Goal: Task Accomplishment & Management: Manage account settings

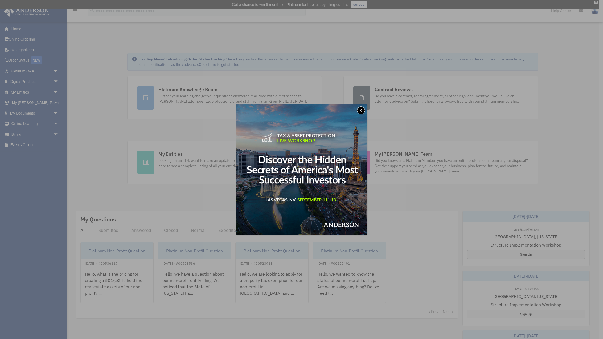
click at [362, 111] on button "x" at bounding box center [361, 110] width 8 height 8
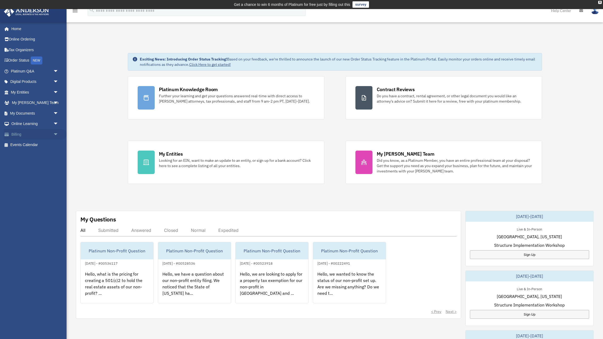
click at [17, 134] on link "Billing arrow_drop_down" at bounding box center [35, 134] width 63 height 11
click at [56, 135] on span "arrow_drop_down" at bounding box center [58, 134] width 11 height 11
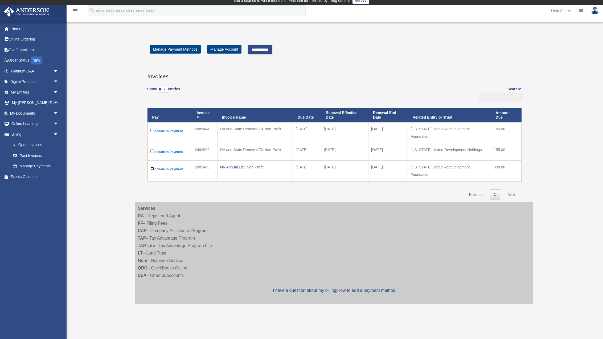
scroll to position [4, 0]
click at [267, 50] on input "**********" at bounding box center [260, 49] width 24 height 10
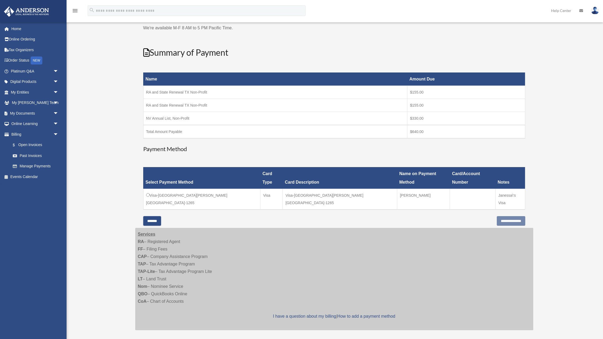
scroll to position [55, 0]
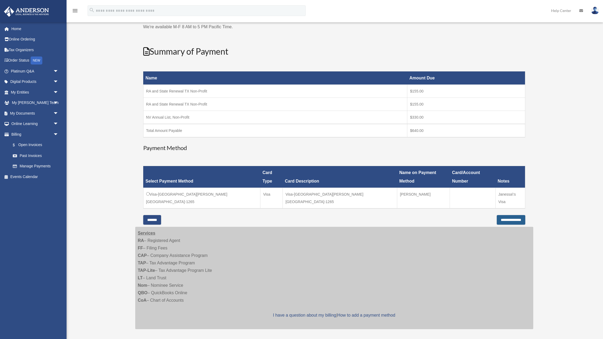
click at [501, 215] on input "**********" at bounding box center [511, 220] width 28 height 10
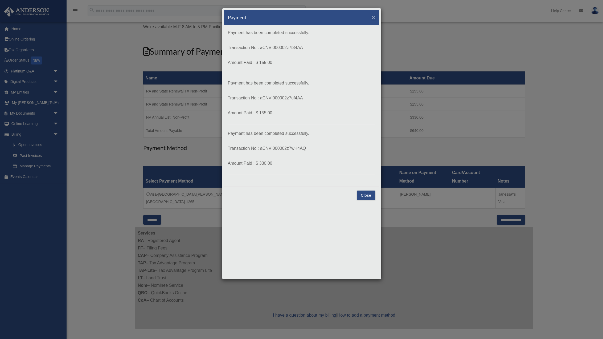
click at [372, 17] on span "×" at bounding box center [373, 17] width 3 height 6
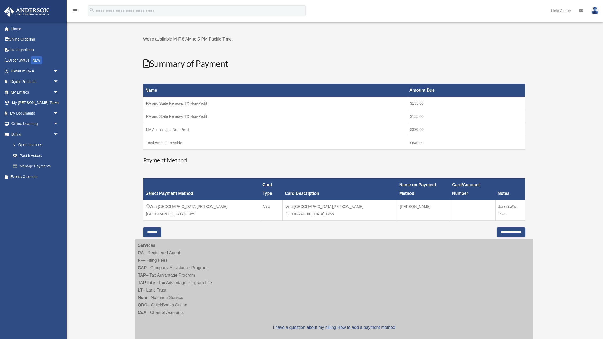
scroll to position [42, 0]
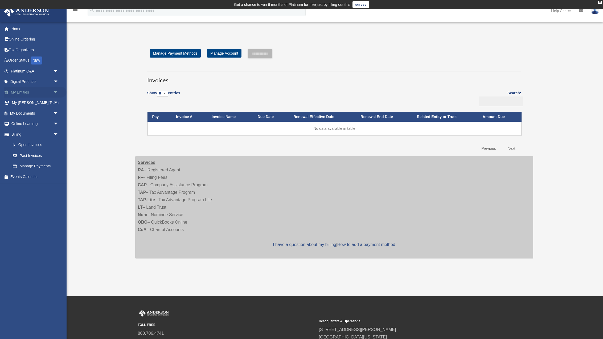
click at [27, 94] on link "My Entities arrow_drop_down" at bounding box center [35, 92] width 63 height 11
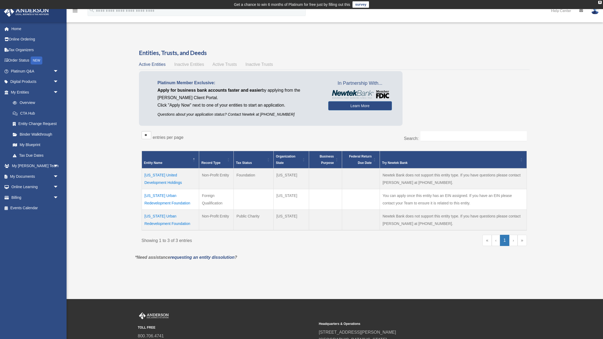
click at [177, 175] on td "Texas United Development Holdings" at bounding box center [171, 178] width 58 height 21
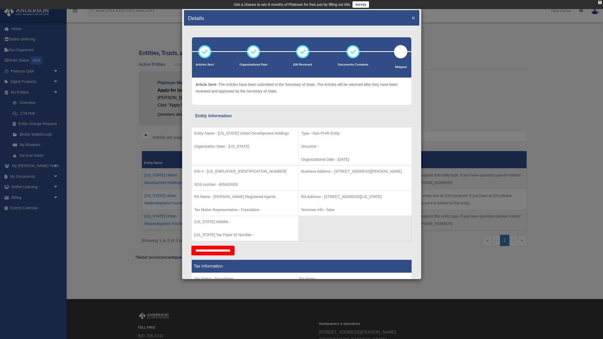
click at [414, 19] on button "×" at bounding box center [413, 18] width 3 height 6
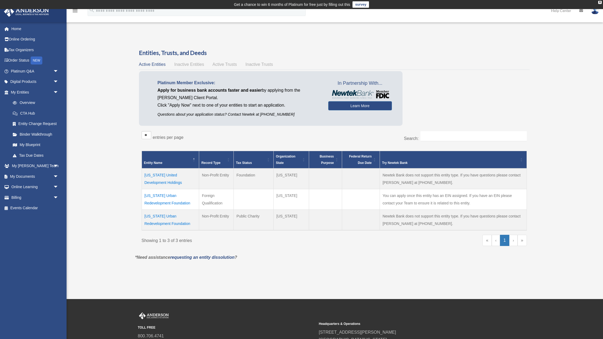
click at [197, 66] on span "Inactive Entities" at bounding box center [189, 64] width 30 height 5
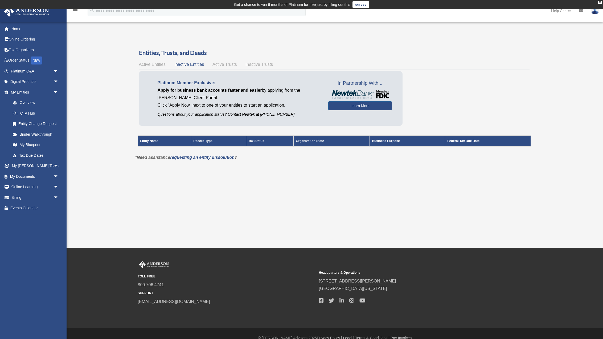
click at [222, 66] on span "Active Trusts" at bounding box center [224, 64] width 24 height 5
drag, startPoint x: 256, startPoint y: 67, endPoint x: 238, endPoint y: 67, distance: 18.1
click at [256, 67] on span "Inactive Trusts" at bounding box center [258, 64] width 27 height 5
click at [157, 64] on span "Active Entities" at bounding box center [152, 64] width 27 height 5
